Goal: Transaction & Acquisition: Purchase product/service

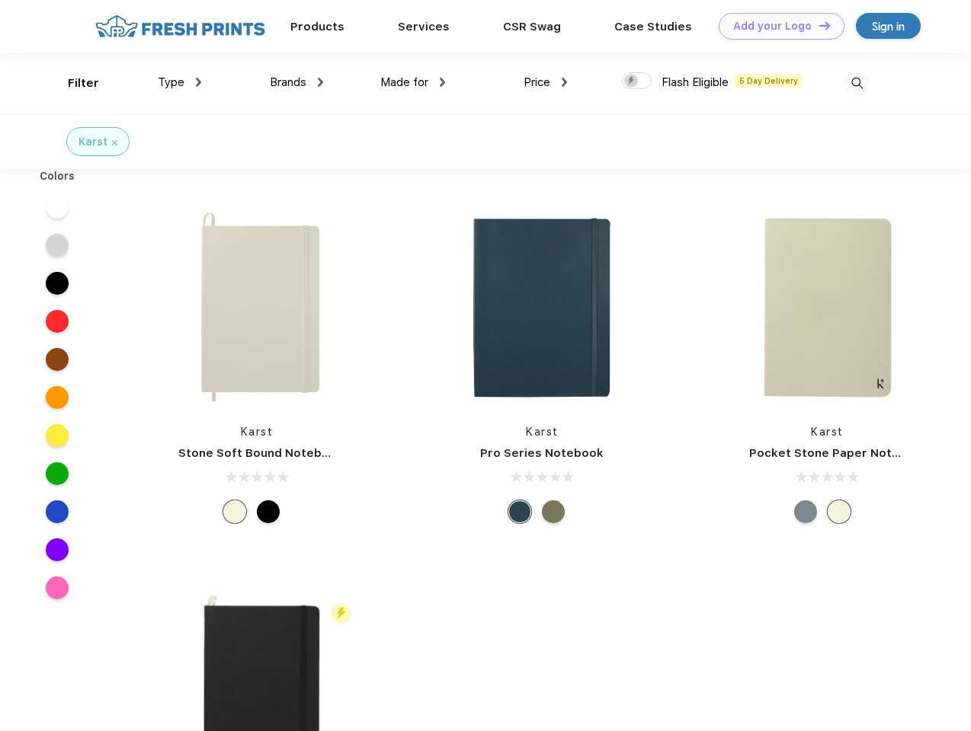
scroll to position [1, 0]
click at [776, 26] on link "Add your Logo Design Tool" at bounding box center [781, 26] width 126 height 27
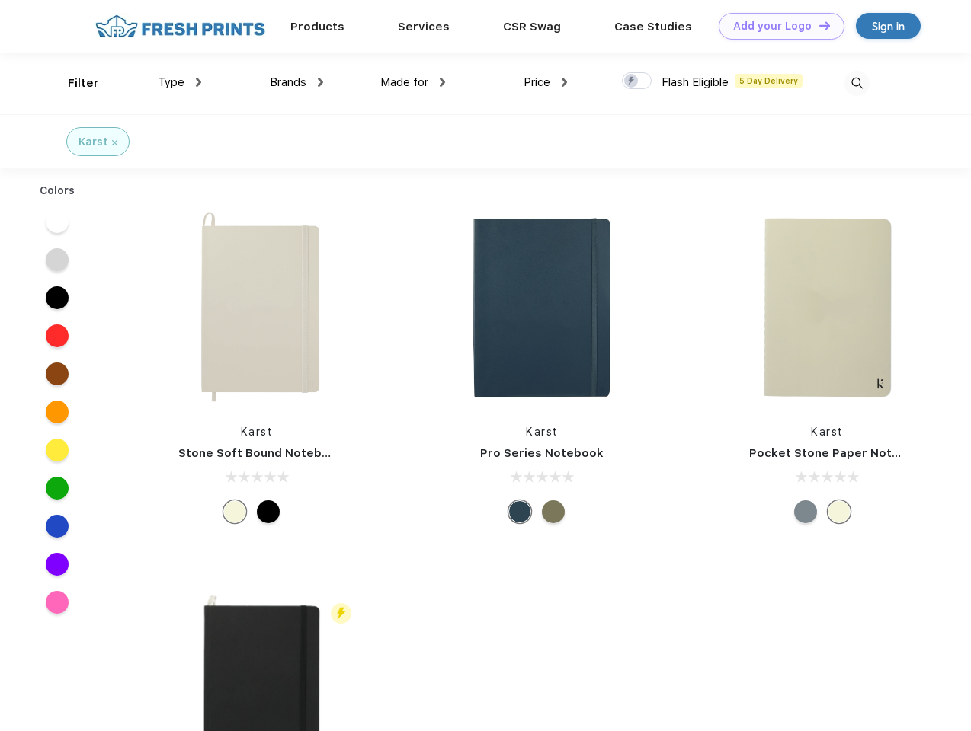
click at [0, 0] on div "Design Tool" at bounding box center [0, 0] width 0 height 0
click at [818, 25] on link "Add your Logo Design Tool" at bounding box center [781, 26] width 126 height 27
click at [73, 83] on div "Filter" at bounding box center [83, 84] width 31 height 18
click at [180, 82] on span "Type" at bounding box center [171, 82] width 27 height 14
click at [296, 82] on span "Brands" at bounding box center [288, 82] width 37 height 14
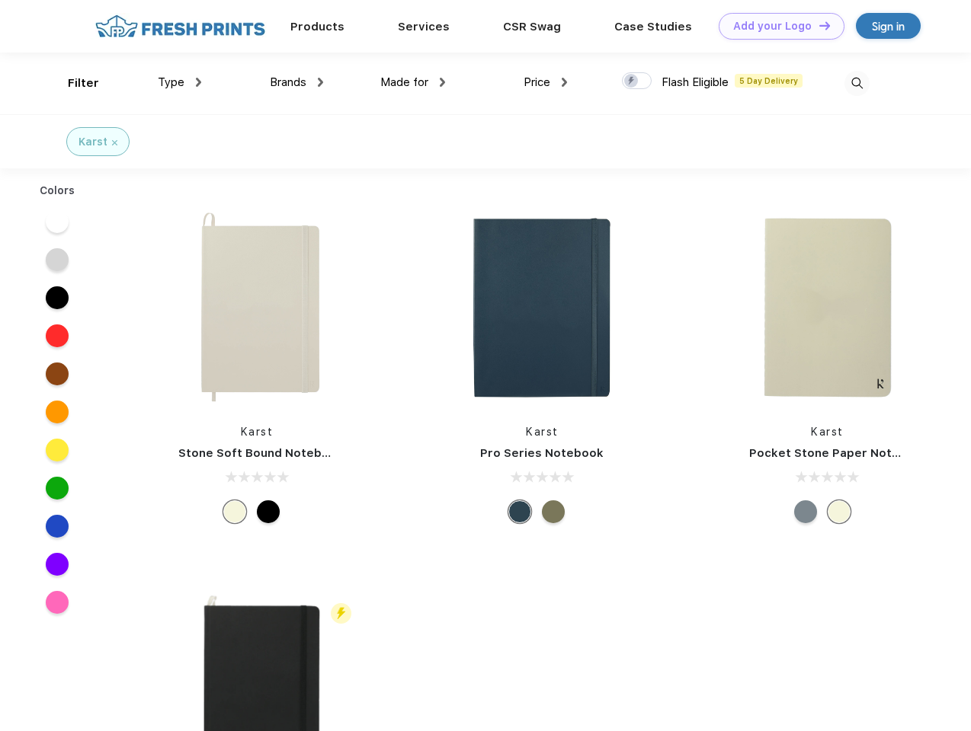
click at [413, 82] on span "Made for" at bounding box center [404, 82] width 48 height 14
click at [546, 82] on span "Price" at bounding box center [536, 82] width 27 height 14
click at [637, 82] on div at bounding box center [637, 80] width 30 height 17
click at [632, 82] on input "checkbox" at bounding box center [627, 77] width 10 height 10
click at [856, 83] on img at bounding box center [856, 83] width 25 height 25
